Goal: Transaction & Acquisition: Subscribe to service/newsletter

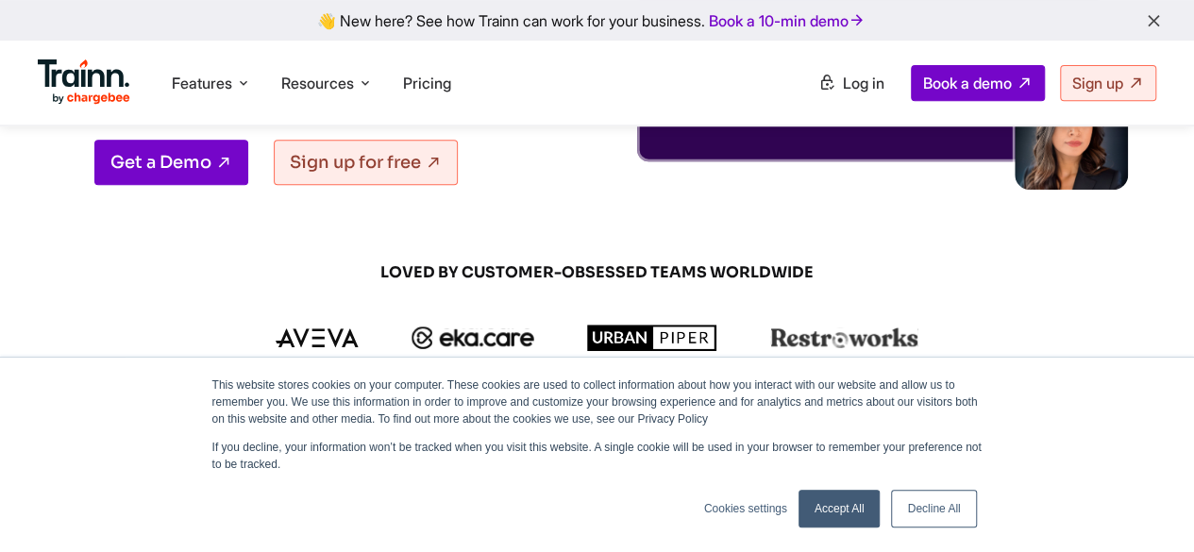
click at [1160, 18] on icon "button" at bounding box center [1154, 21] width 20 height 21
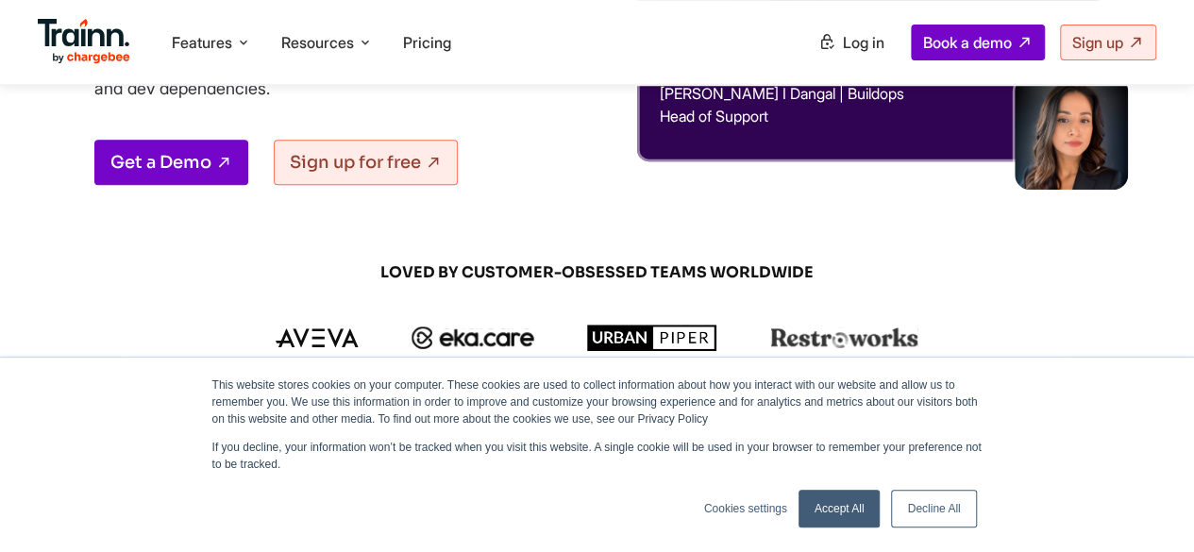
click at [927, 509] on link "Decline All" at bounding box center [933, 509] width 85 height 38
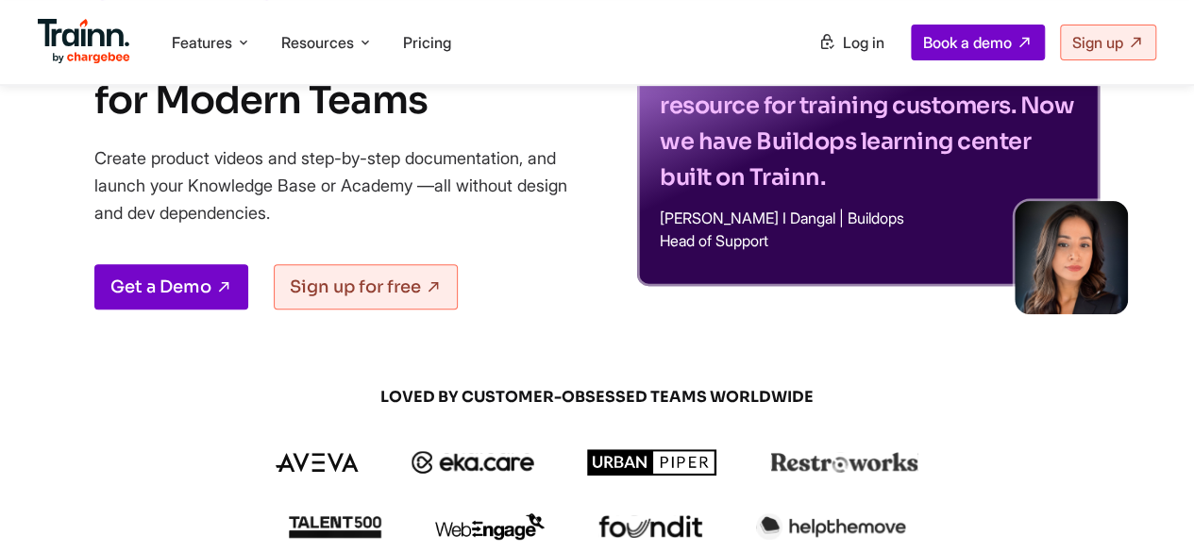
scroll to position [0, 0]
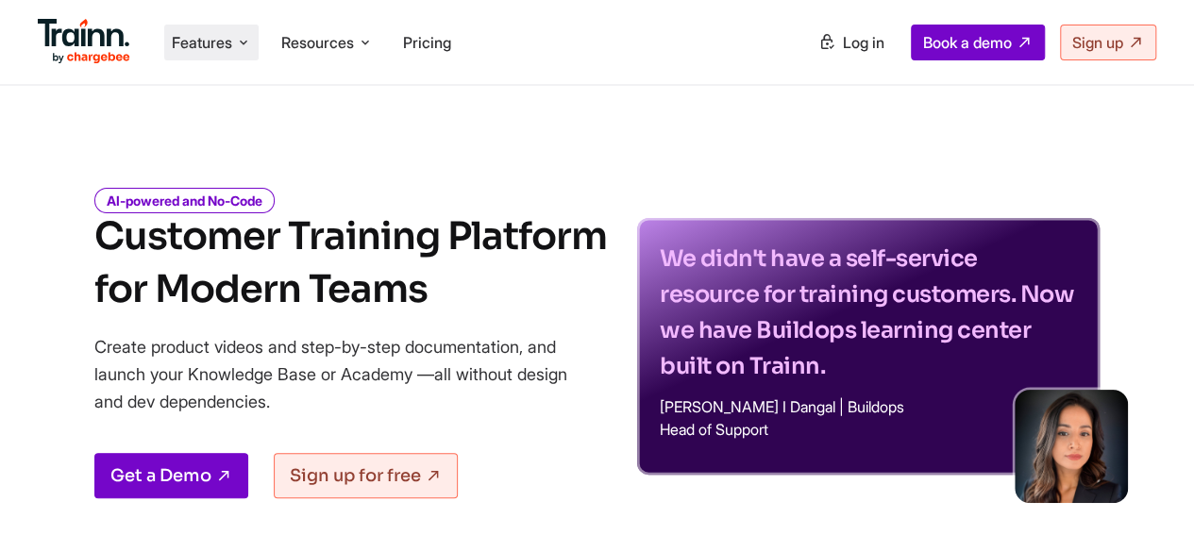
click at [232, 44] on span "Features" at bounding box center [202, 42] width 60 height 21
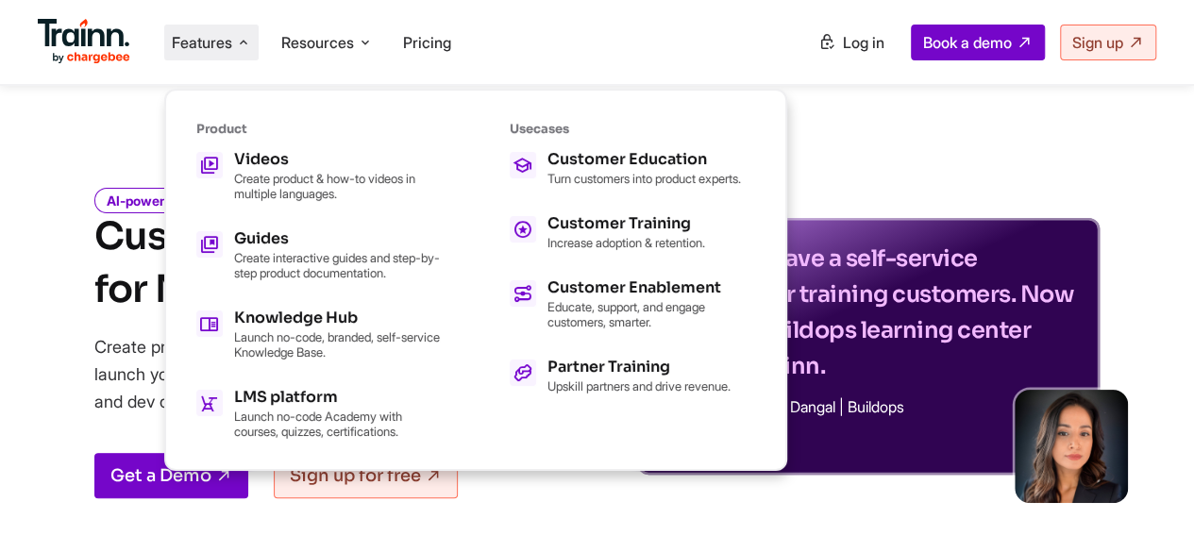
click at [827, 178] on div "We didn't have a self-service resource for training customers. Now we have Buil…" at bounding box center [868, 329] width 463 height 337
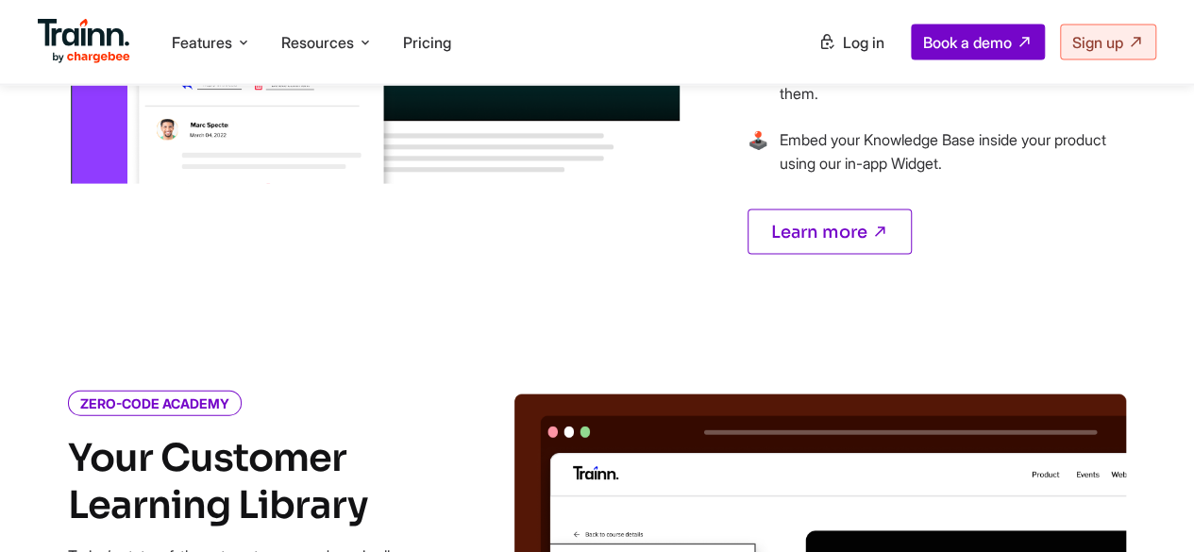
scroll to position [1895, 0]
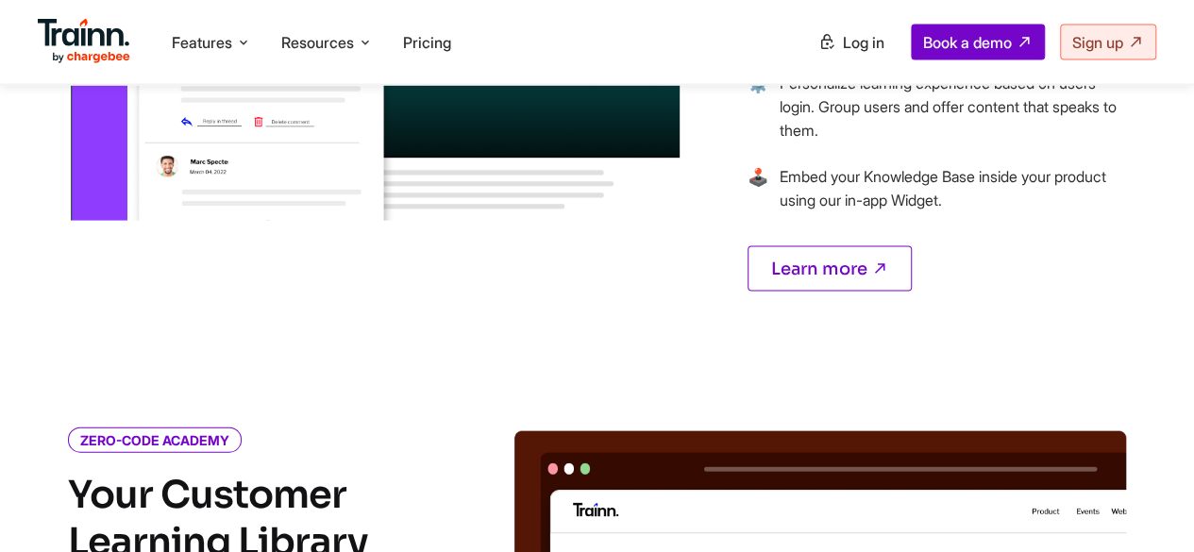
click at [0, 337] on div "NO CODE KNOWLEDGE BASE Launch Your Knowledge Base in Less than a Week Create he…" at bounding box center [597, 23] width 1194 height 627
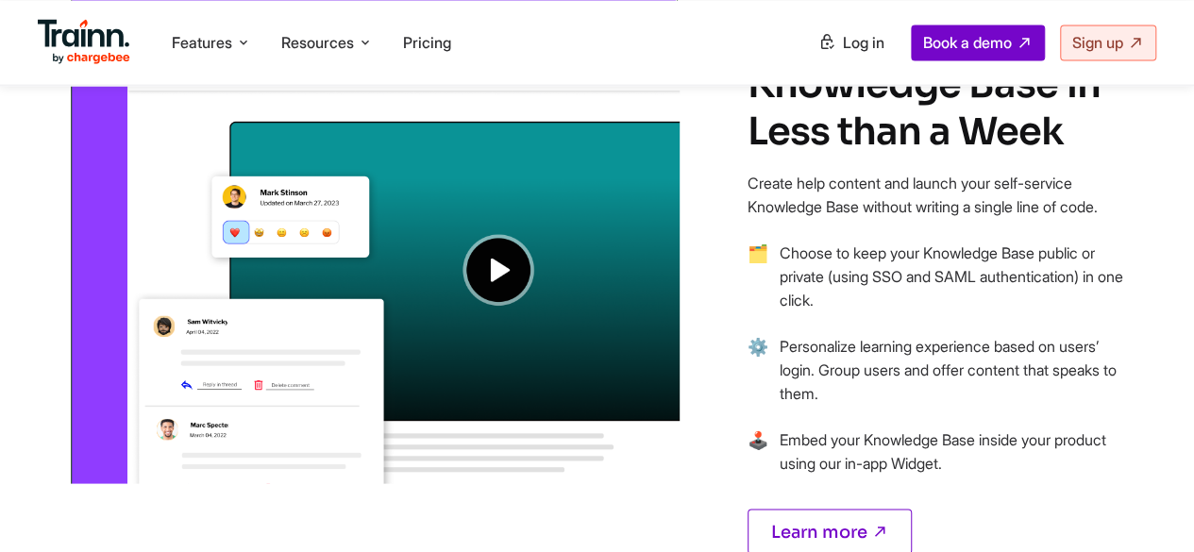
scroll to position [1631, 0]
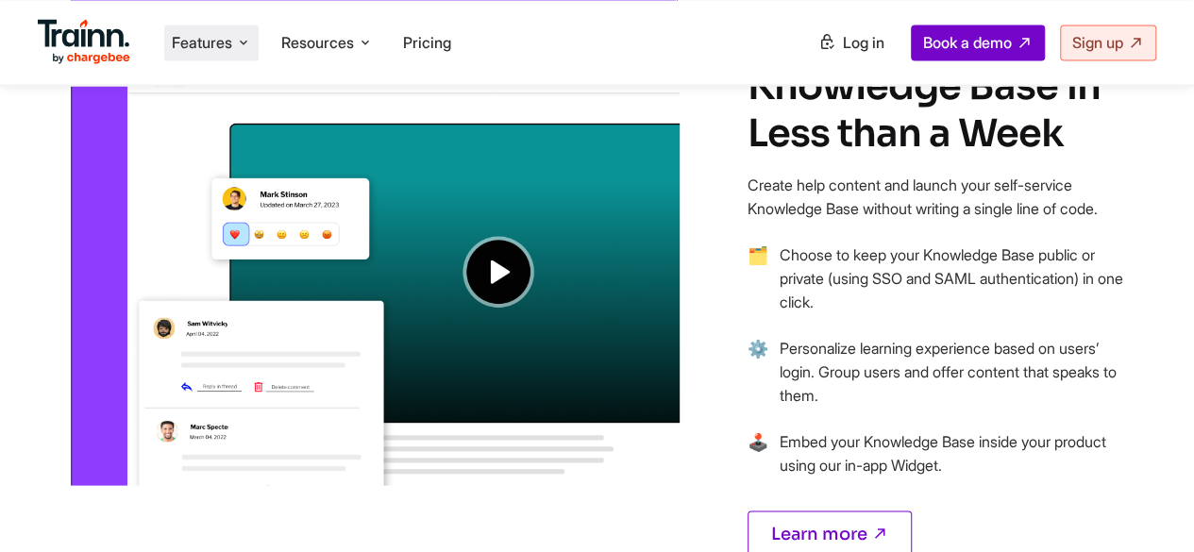
click at [213, 30] on li "Features Product Videos Create product & how-to videos in multiple languages. G…" at bounding box center [211, 43] width 94 height 36
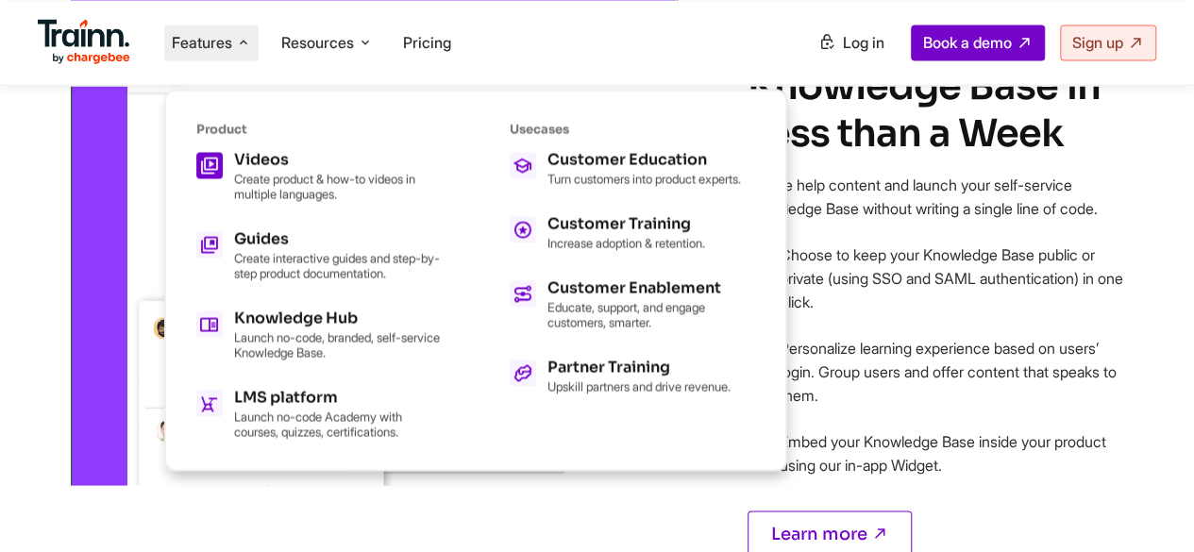
click at [324, 176] on p "Create product & how-to videos in multiple languages." at bounding box center [338, 186] width 208 height 30
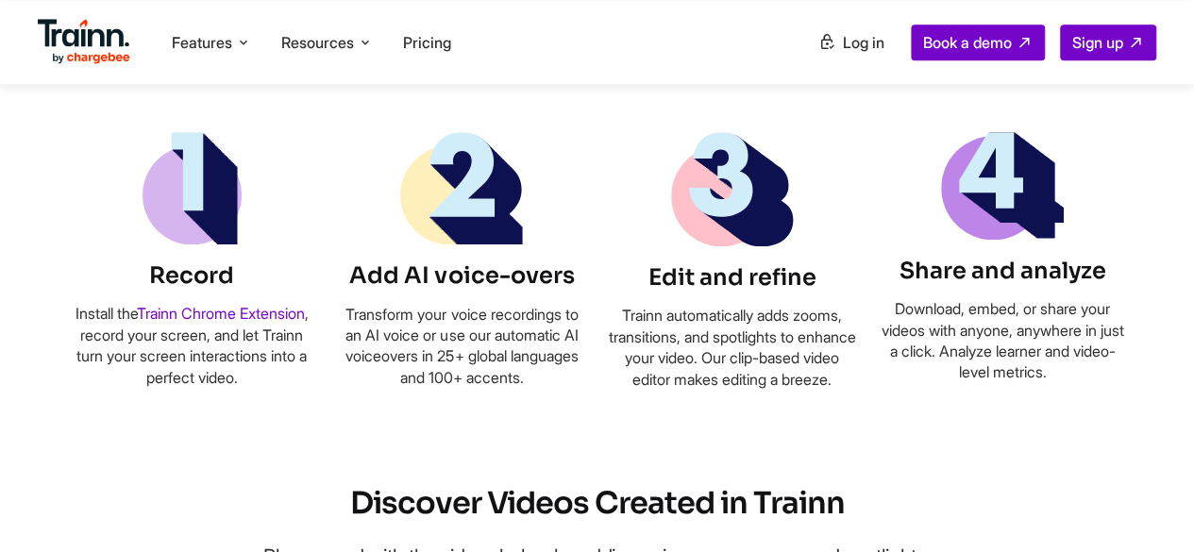
scroll to position [1186, 0]
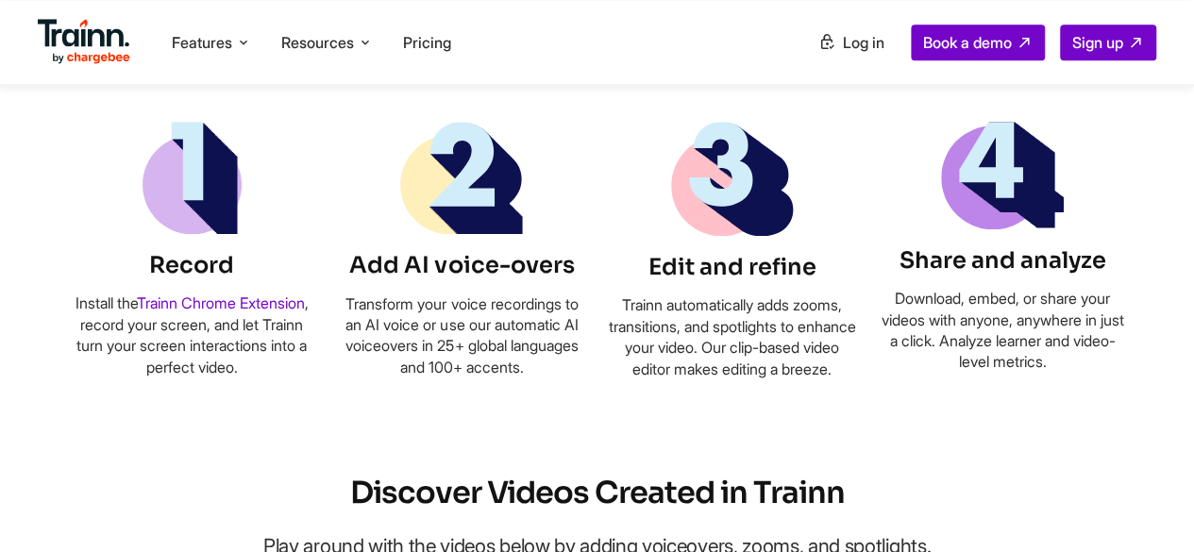
click at [411, 56] on li "Pricing" at bounding box center [427, 43] width 63 height 36
click at [425, 42] on span "Pricing" at bounding box center [427, 42] width 48 height 19
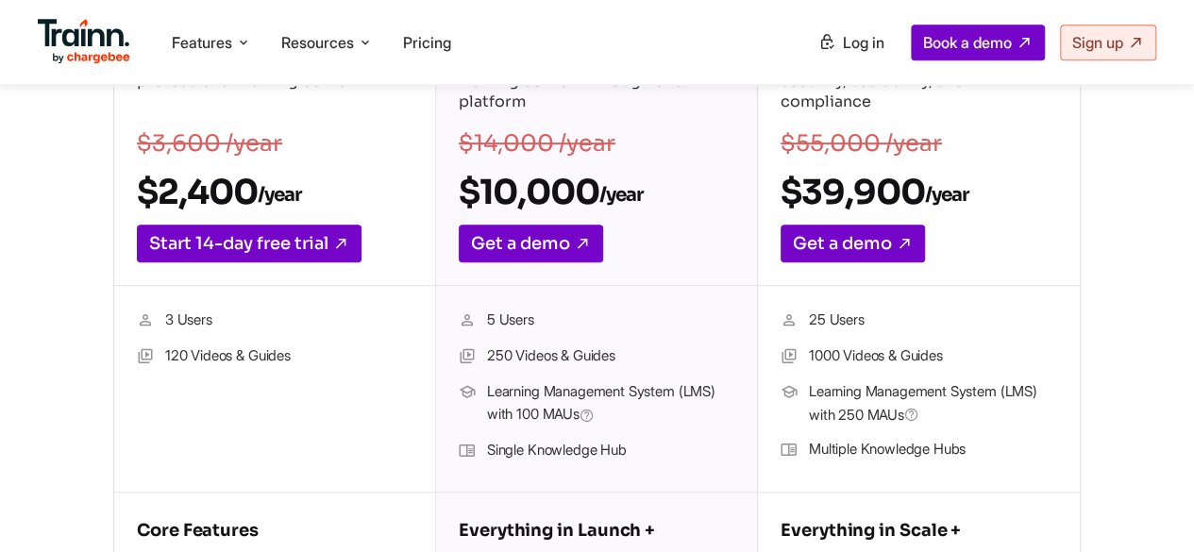
scroll to position [422, 0]
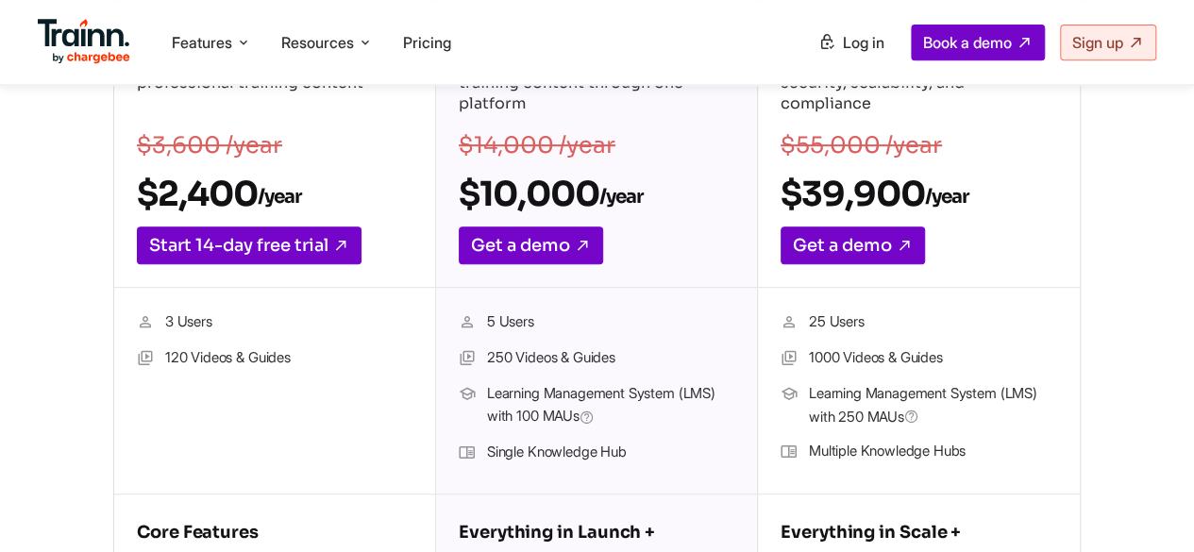
click at [189, 111] on p "For teams focused on creating professional training content" at bounding box center [275, 85] width 276 height 66
click at [36, 460] on section "Launch For teams focused on creating professional training content $3,600 /year…" at bounding box center [597, 358] width 1194 height 751
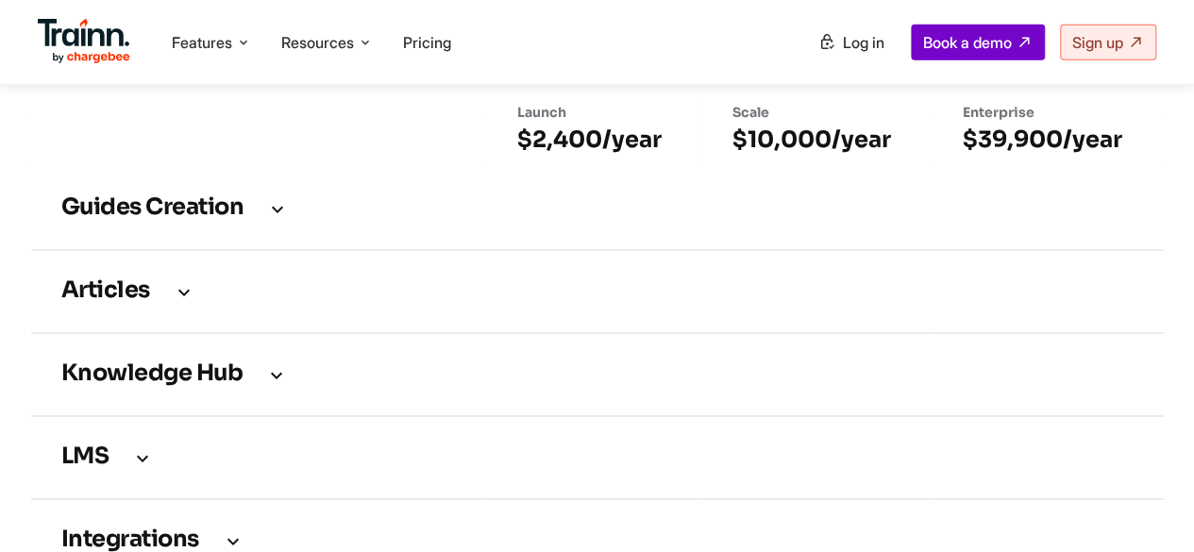
scroll to position [2651, 0]
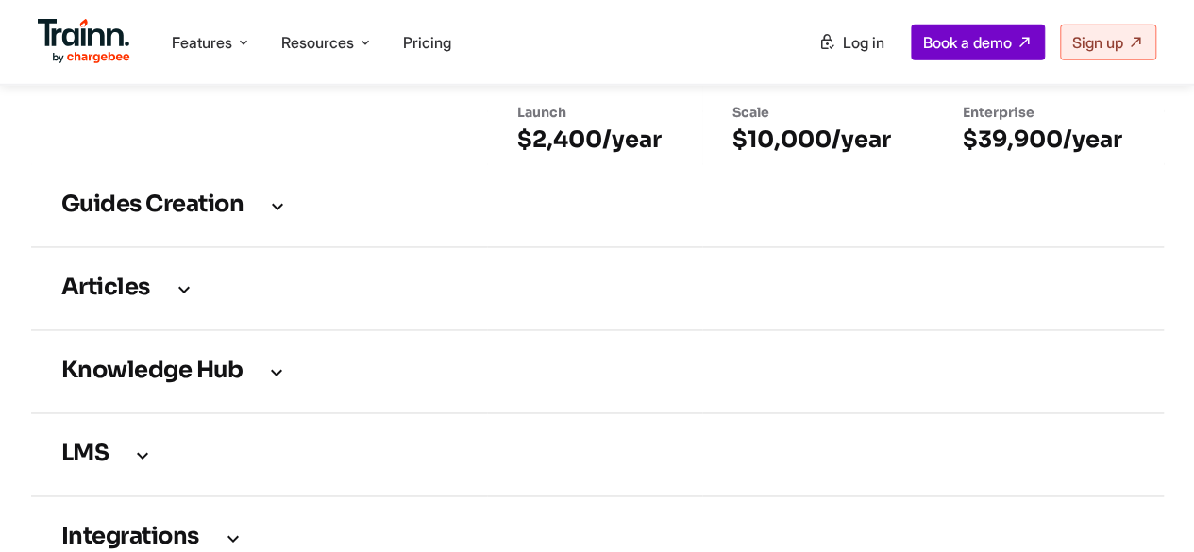
click at [276, 216] on icon at bounding box center [277, 205] width 23 height 21
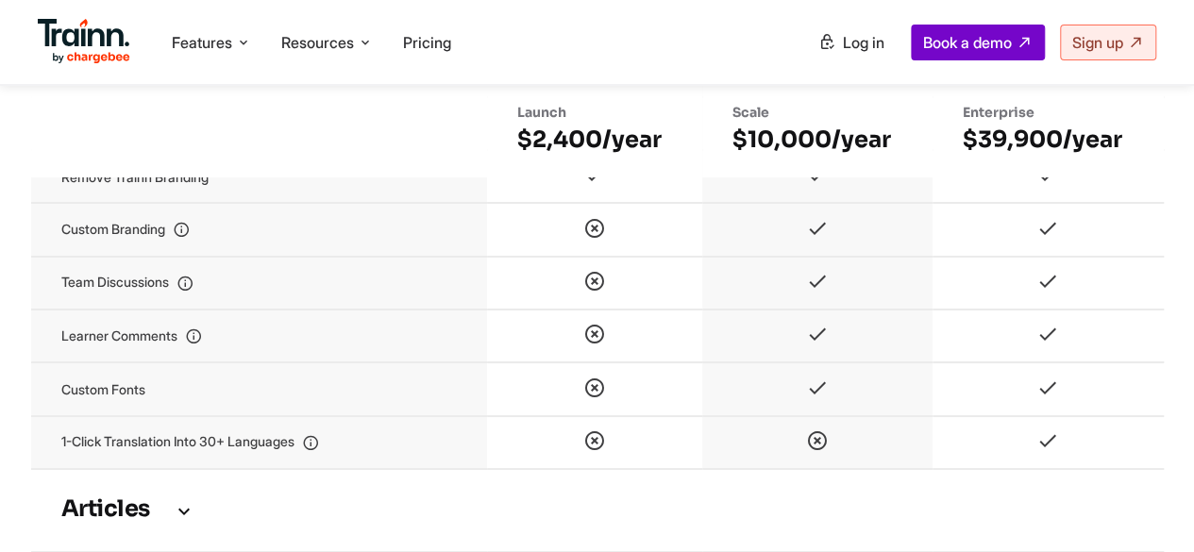
scroll to position [3388, 0]
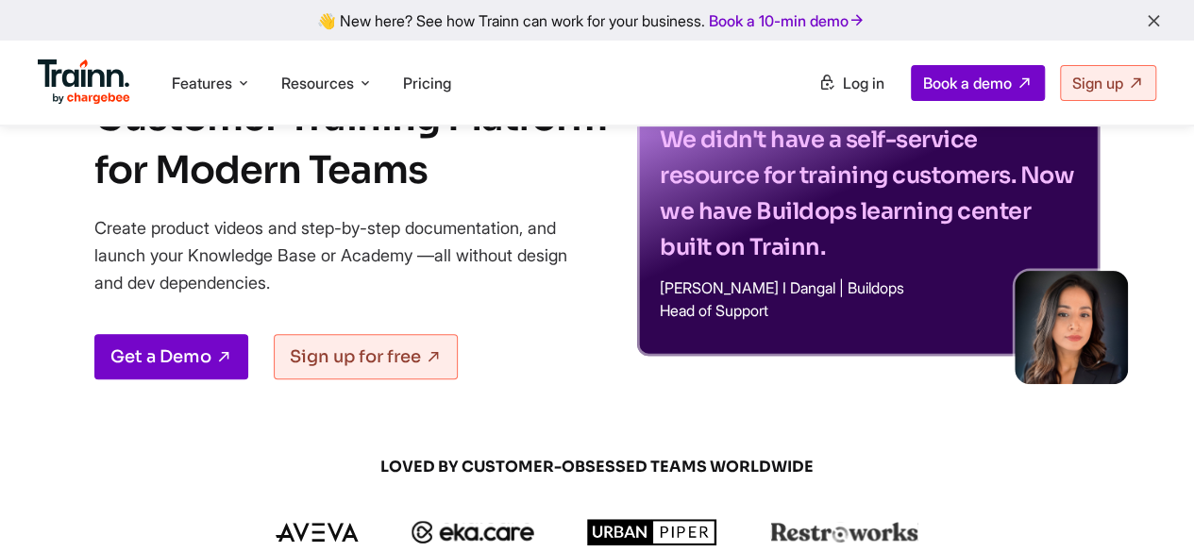
scroll to position [165, 0]
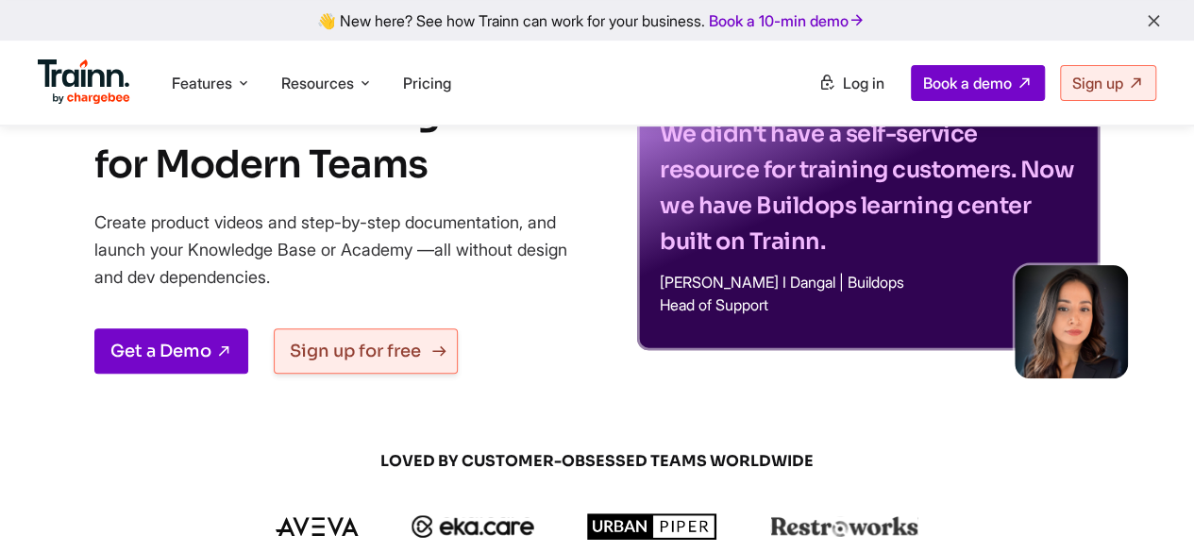
click at [377, 349] on link "Sign up for free" at bounding box center [366, 351] width 184 height 45
